Goal: Information Seeking & Learning: Learn about a topic

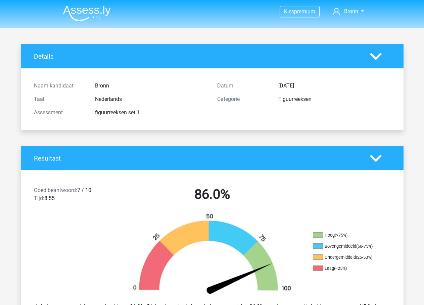
click at [82, 13] on img at bounding box center [87, 13] width 48 height 16
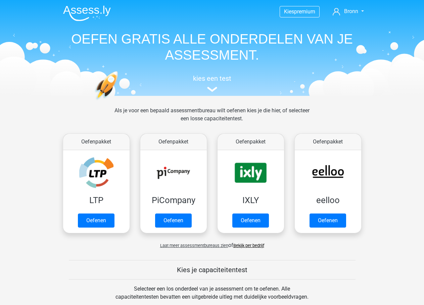
scroll to position [134, 0]
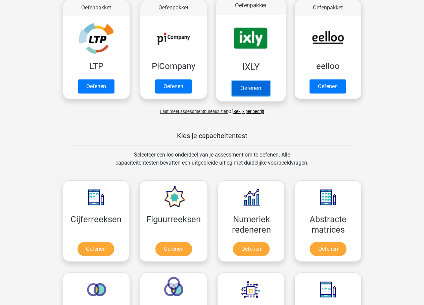
click at [254, 89] on link "Oefenen" at bounding box center [250, 88] width 38 height 15
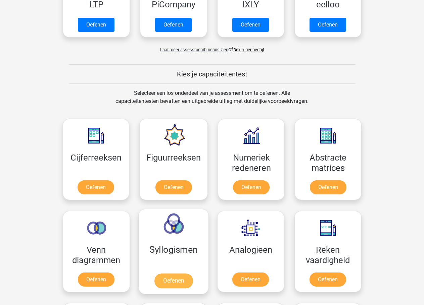
scroll to position [268, 0]
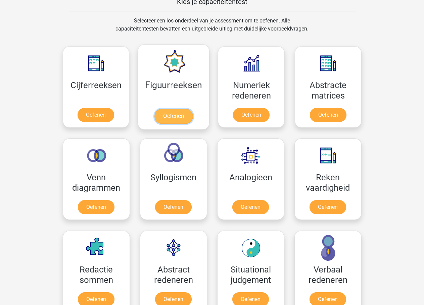
click at [165, 116] on link "Oefenen" at bounding box center [173, 116] width 38 height 15
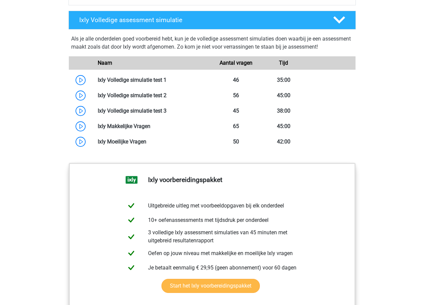
scroll to position [601, 0]
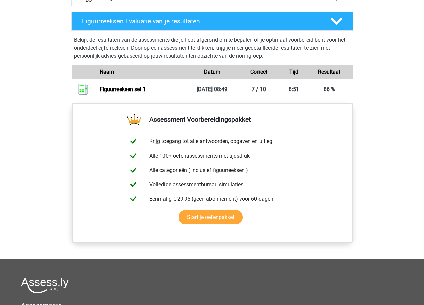
scroll to position [369, 0]
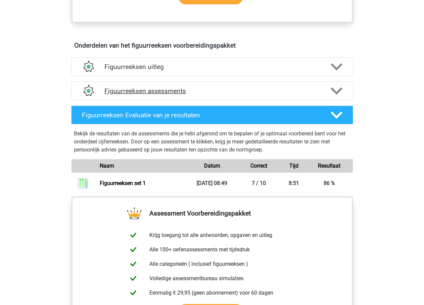
click at [343, 90] on div at bounding box center [336, 91] width 22 height 12
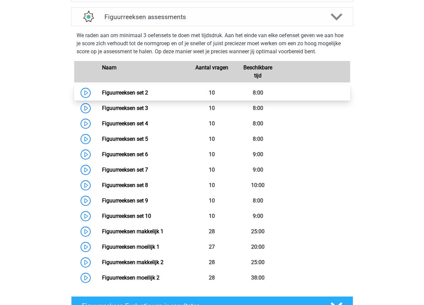
scroll to position [436, 0]
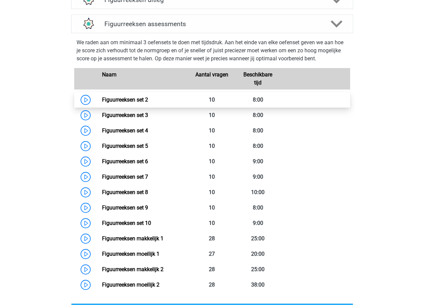
click at [102, 100] on link "Figuurreeksen set 2" at bounding box center [125, 100] width 46 height 6
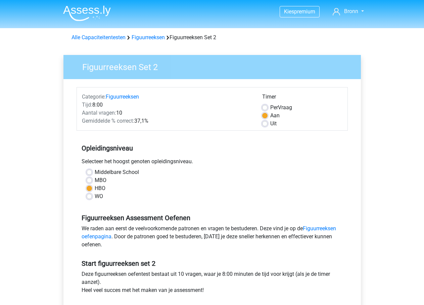
click at [95, 179] on label "MBO" at bounding box center [101, 181] width 12 height 8
click at [87, 179] on input "MBO" at bounding box center [89, 180] width 5 height 7
radio input "true"
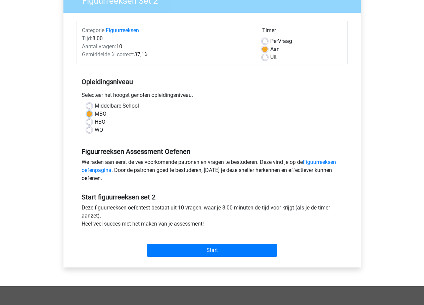
scroll to position [67, 0]
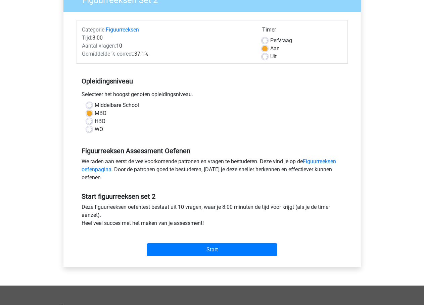
click at [270, 38] on label "Per Vraag" at bounding box center [281, 41] width 22 height 8
click at [263, 38] on input "Per Vraag" at bounding box center [264, 40] width 5 height 7
radio input "true"
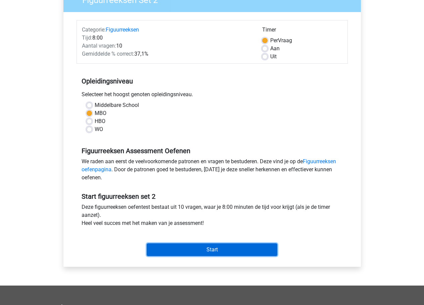
click at [204, 251] on input "Start" at bounding box center [212, 250] width 131 height 13
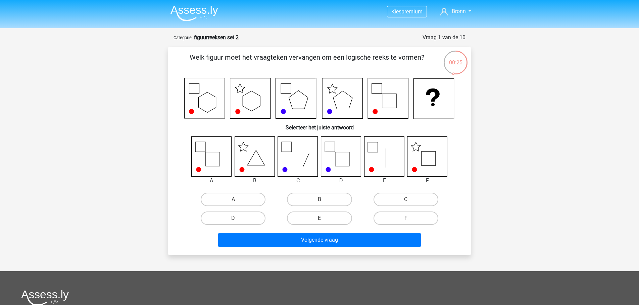
drag, startPoint x: 431, startPoint y: 152, endPoint x: 430, endPoint y: 156, distance: 3.8
click at [424, 152] on icon at bounding box center [427, 157] width 40 height 40
click at [401, 218] on label "F" at bounding box center [406, 218] width 65 height 13
click at [406, 218] on input "F" at bounding box center [408, 220] width 4 height 4
radio input "true"
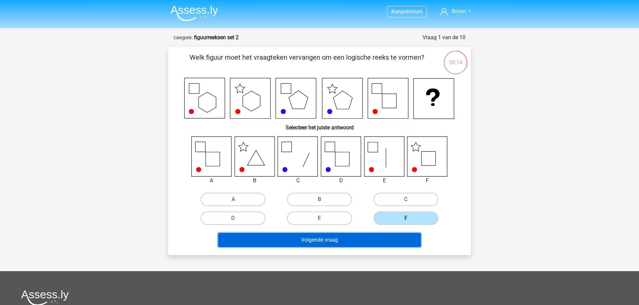
click at [392, 242] on button "Volgende vraag" at bounding box center [319, 240] width 203 height 14
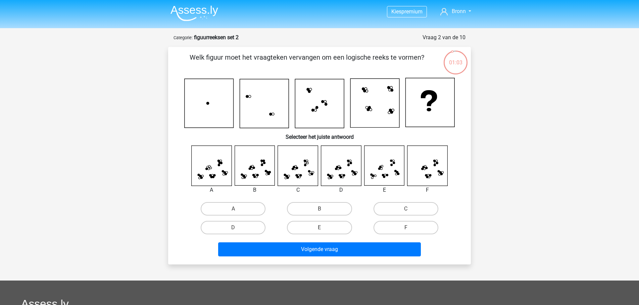
click at [424, 122] on div "Kies premium Bronn fettbobba531@gmail.com" at bounding box center [319, 229] width 639 height 458
click at [328, 209] on label "B" at bounding box center [319, 208] width 65 height 13
click at [324, 209] on input "B" at bounding box center [322, 211] width 4 height 4
radio input "true"
click at [320, 228] on input "E" at bounding box center [322, 230] width 4 height 4
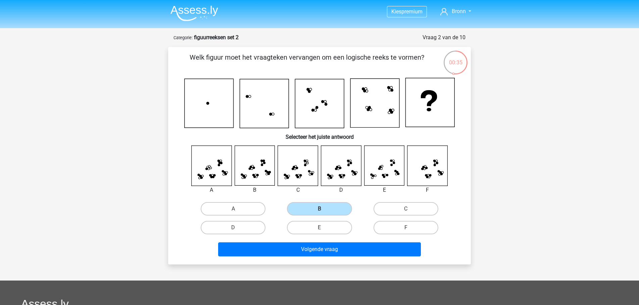
radio input "true"
click at [230, 230] on label "D" at bounding box center [233, 227] width 65 height 13
click at [233, 230] on input "D" at bounding box center [235, 230] width 4 height 4
radio input "true"
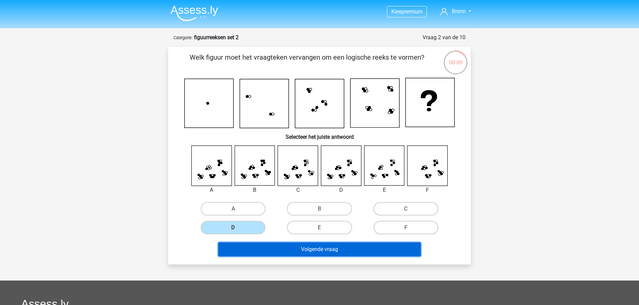
click at [310, 249] on button "Volgende vraag" at bounding box center [319, 250] width 203 height 14
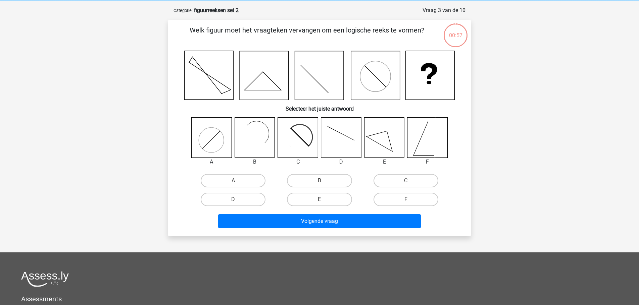
scroll to position [34, 0]
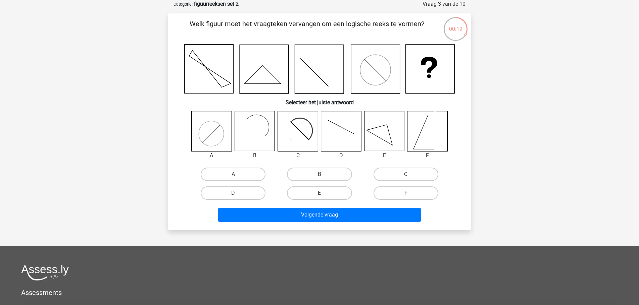
click at [337, 136] on icon at bounding box center [341, 131] width 40 height 40
click at [421, 174] on label "C" at bounding box center [406, 174] width 65 height 13
click at [410, 175] on input "C" at bounding box center [408, 177] width 4 height 4
radio input "true"
click at [234, 192] on label "D" at bounding box center [233, 193] width 65 height 13
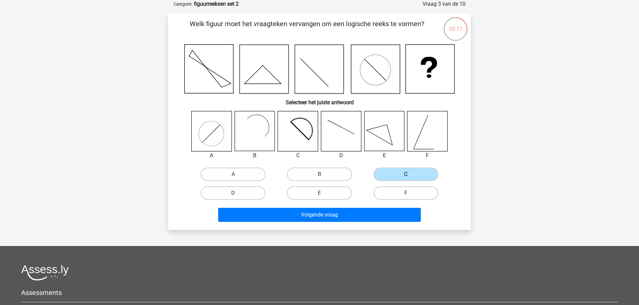
click at [234, 193] on input "D" at bounding box center [235, 195] width 4 height 4
radio input "true"
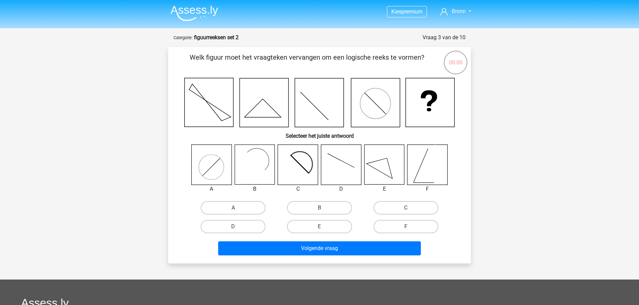
scroll to position [34, 0]
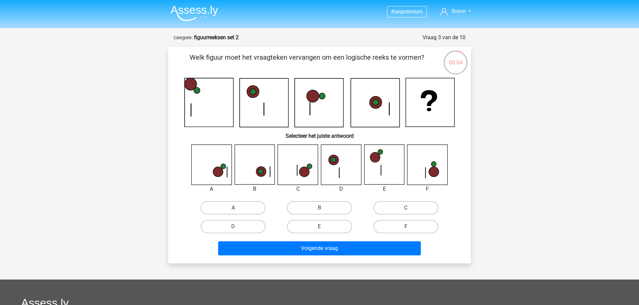
scroll to position [34, 0]
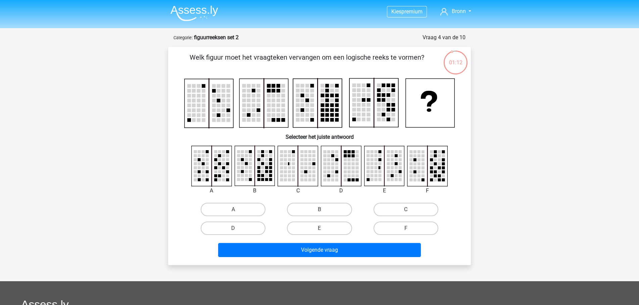
scroll to position [34, 0]
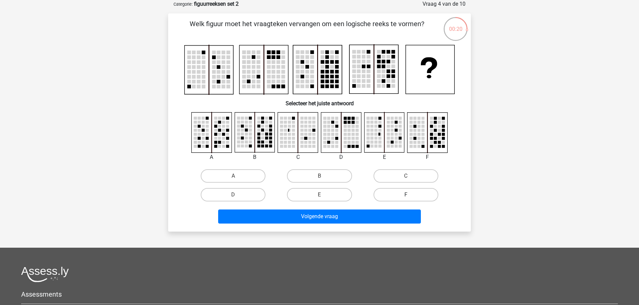
click at [402, 193] on label "F" at bounding box center [406, 194] width 65 height 13
click at [406, 195] on input "F" at bounding box center [408, 197] width 4 height 4
radio input "true"
click at [243, 138] on rect at bounding box center [242, 138] width 3 height 3
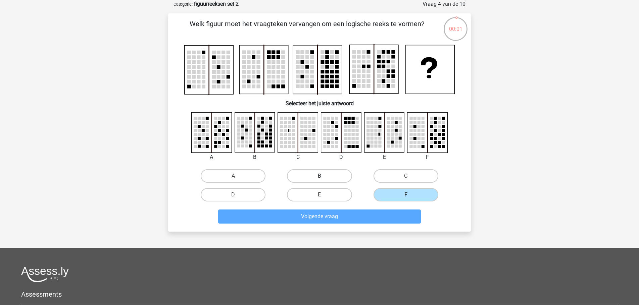
click at [327, 176] on label "B" at bounding box center [319, 175] width 65 height 13
click at [324, 176] on input "B" at bounding box center [322, 178] width 4 height 4
radio input "true"
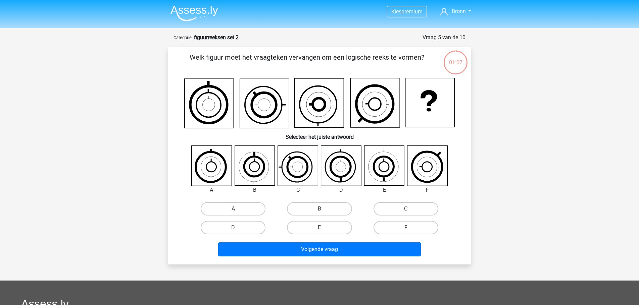
scroll to position [34, 0]
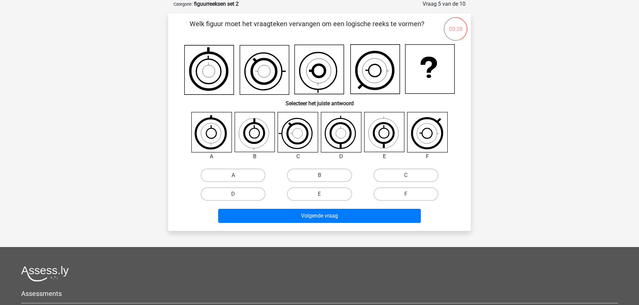
click at [345, 148] on icon at bounding box center [340, 133] width 30 height 30
click at [252, 192] on label "D" at bounding box center [233, 194] width 65 height 13
click at [238, 194] on input "D" at bounding box center [235, 196] width 4 height 4
radio input "true"
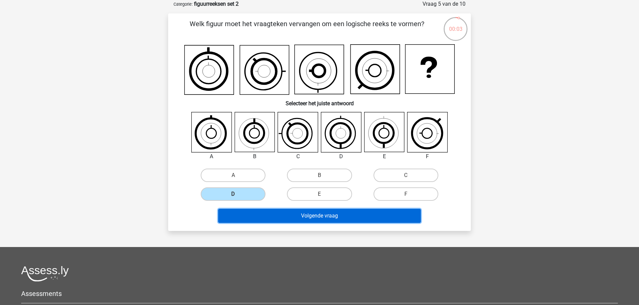
click at [360, 216] on button "Volgende vraag" at bounding box center [319, 216] width 203 height 14
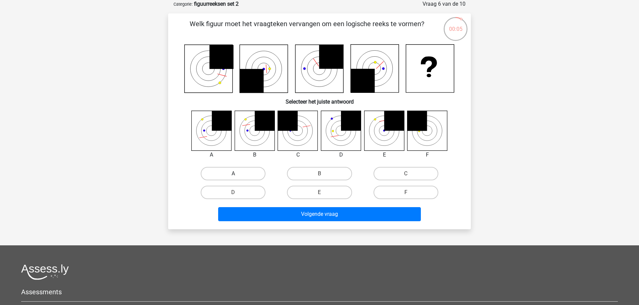
click at [231, 179] on label "A" at bounding box center [233, 173] width 65 height 13
click at [233, 178] on input "A" at bounding box center [235, 176] width 4 height 4
radio input "true"
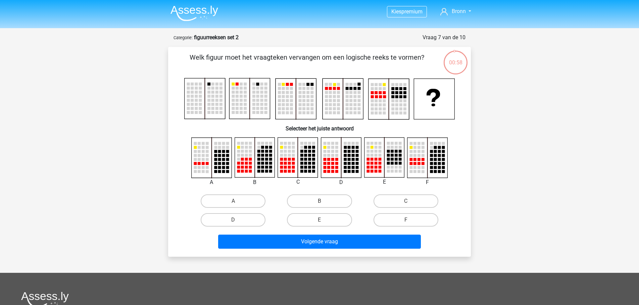
scroll to position [34, 0]
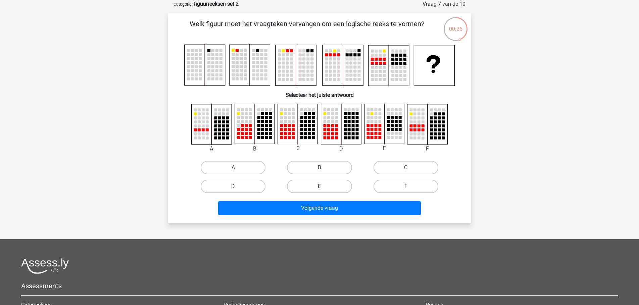
click at [376, 125] on rect at bounding box center [375, 126] width 3 height 3
click at [322, 184] on label "E" at bounding box center [319, 186] width 65 height 13
click at [322, 187] on input "E" at bounding box center [322, 189] width 4 height 4
radio input "true"
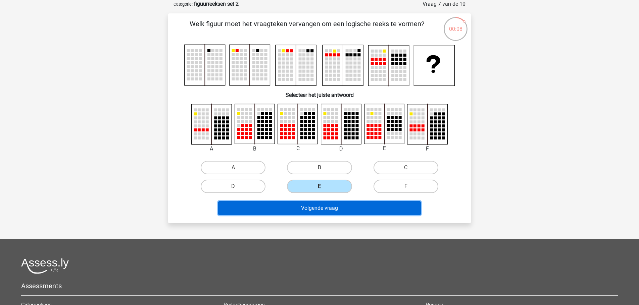
click at [343, 209] on button "Volgende vraag" at bounding box center [319, 208] width 203 height 14
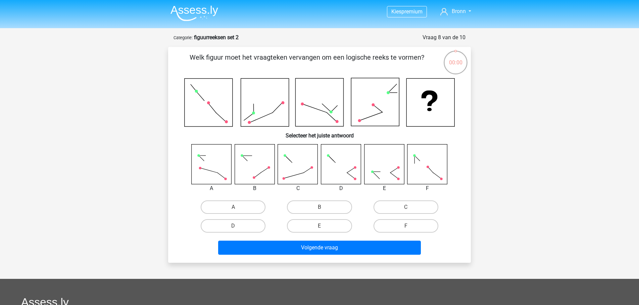
scroll to position [34, 0]
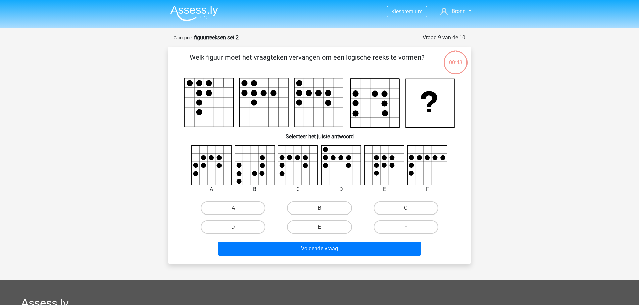
scroll to position [34, 0]
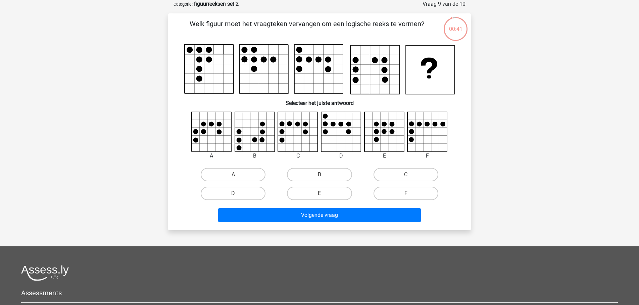
click at [320, 176] on input "B" at bounding box center [322, 177] width 4 height 4
radio input "true"
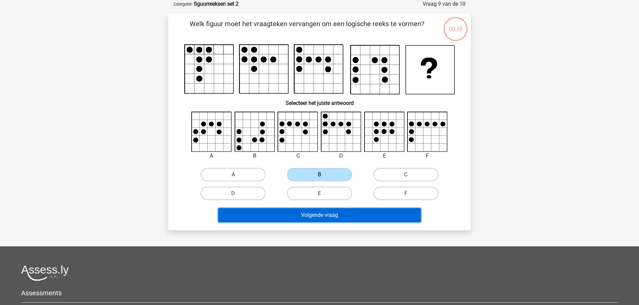
click at [339, 214] on button "Volgende vraag" at bounding box center [319, 215] width 203 height 14
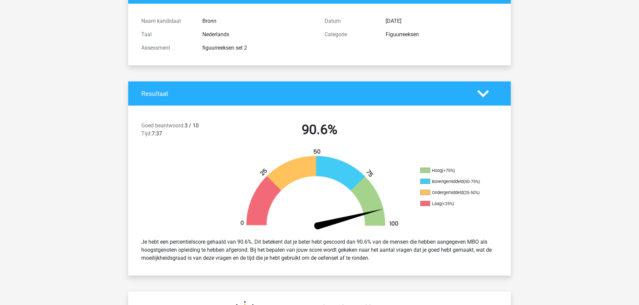
scroll to position [67, 0]
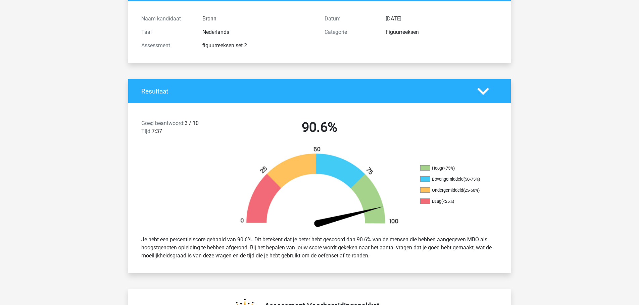
drag, startPoint x: 351, startPoint y: 126, endPoint x: 360, endPoint y: 125, distance: 9.5
click at [357, 126] on h2 "90.6%" at bounding box center [319, 127] width 173 height 16
drag, startPoint x: 362, startPoint y: 123, endPoint x: 275, endPoint y: 117, distance: 87.1
click at [277, 117] on div "Goed beantwoord: 3 / 10 Tijd: 7:37 90.6%" at bounding box center [319, 128] width 383 height 35
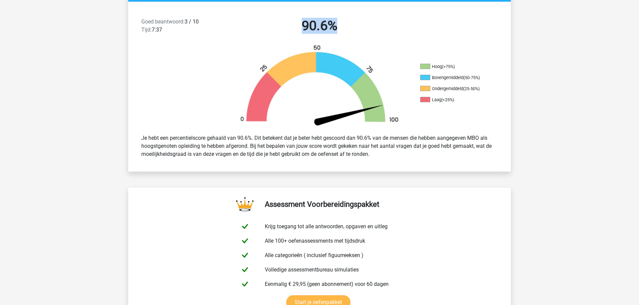
scroll to position [168, 0]
